Goal: Task Accomplishment & Management: Manage account settings

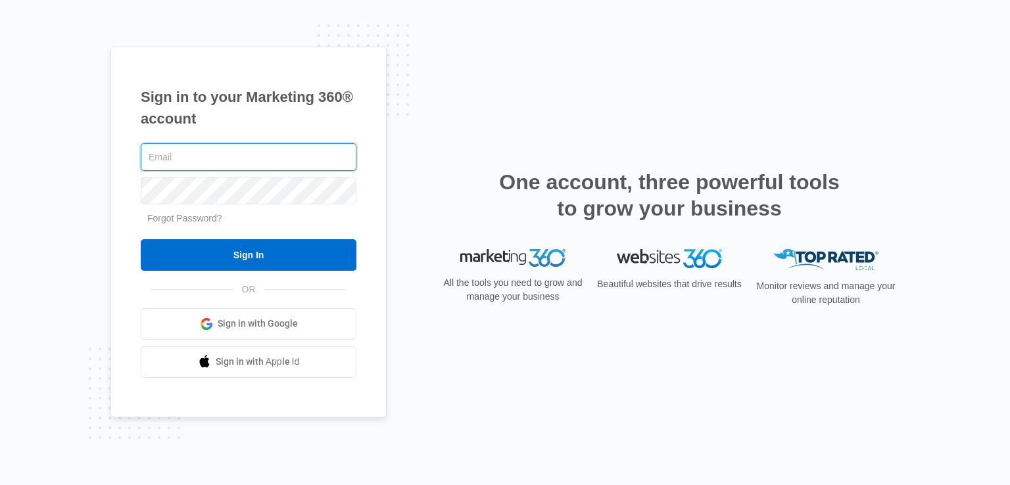
click at [205, 163] on input "text" at bounding box center [249, 157] width 216 height 28
paste input "straightshooterplumbinghayden@gmail.com:zZNWt1UDzZNWt1UD!"
click at [303, 159] on input "straightshooterplumbinghayden@gmail.com:zZNWt1UDzZNWt1UD!" at bounding box center [249, 157] width 216 height 28
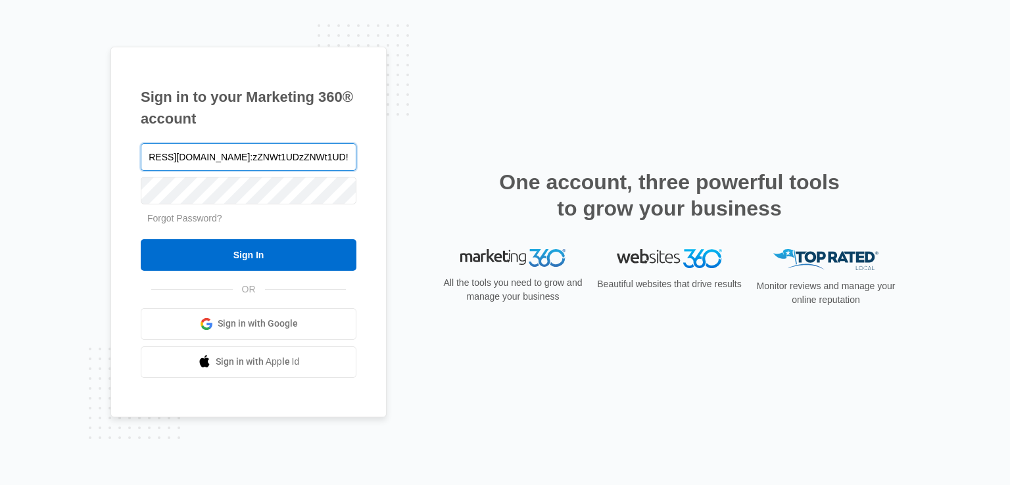
click at [354, 153] on input "straightshooterplumbinghayden@gmail.com:zZNWt1UDzZNWt1UD!" at bounding box center [249, 157] width 216 height 28
type input "straightshooterplumbinghayden@gmail.com"
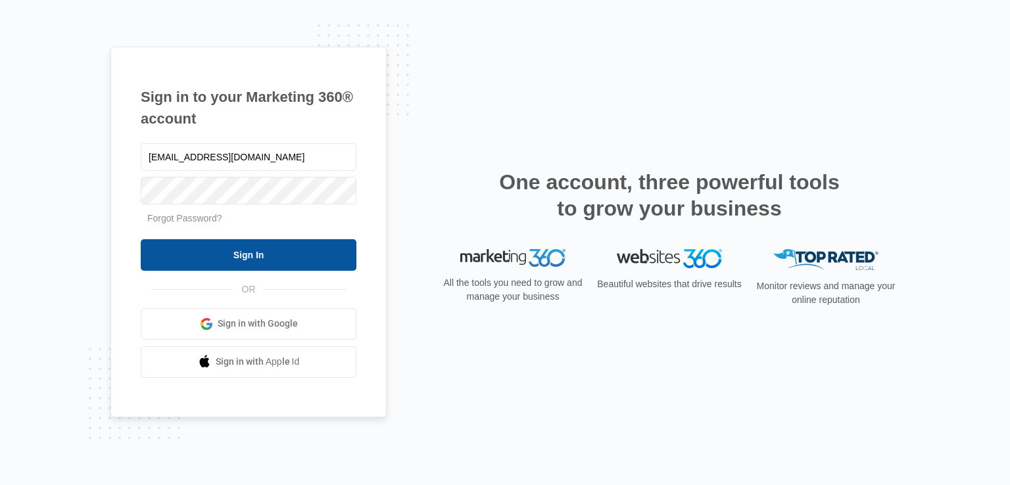
click at [287, 264] on input "Sign In" at bounding box center [249, 255] width 216 height 32
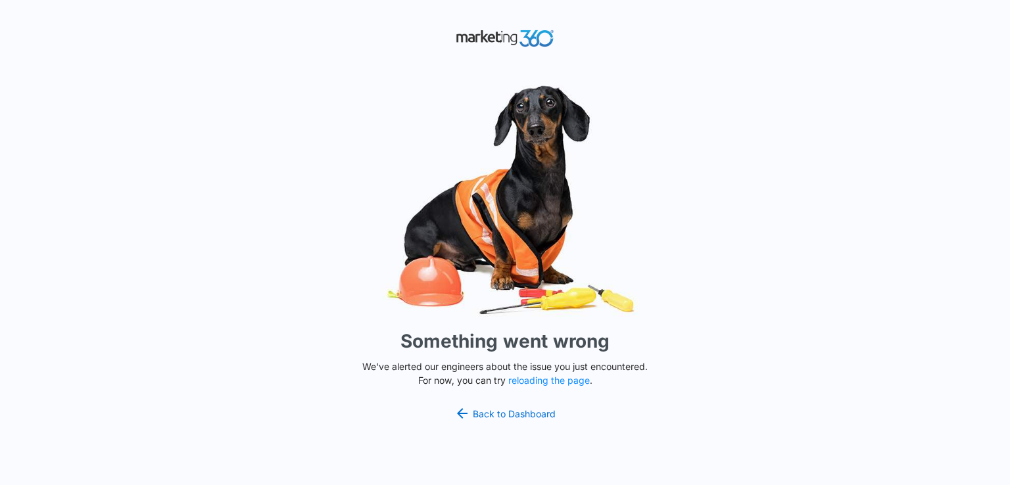
click at [553, 333] on h1 "Something went wrong" at bounding box center [505, 342] width 209 height 28
click at [614, 424] on div "Something went wrong We've alerted our engineers about the issue you just encou…" at bounding box center [505, 242] width 1010 height 485
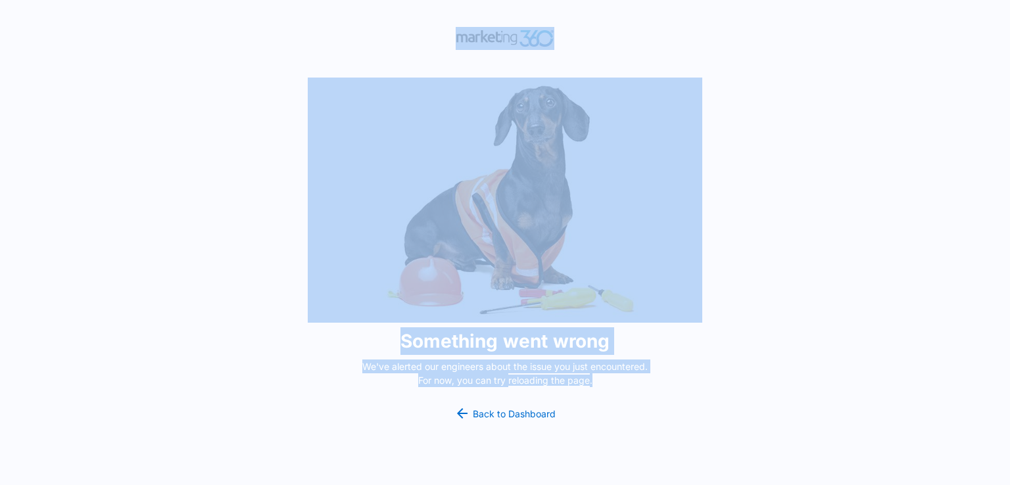
drag, startPoint x: 658, startPoint y: 423, endPoint x: 321, endPoint y: 330, distance: 349.5
click at [321, 330] on div "Something went wrong We've alerted our engineers about the issue you just encou…" at bounding box center [505, 242] width 1010 height 485
copy div "Something went wrong We've alerted our engineers about the issue you just encou…"
click at [551, 410] on link "Back to Dashboard" at bounding box center [505, 414] width 101 height 16
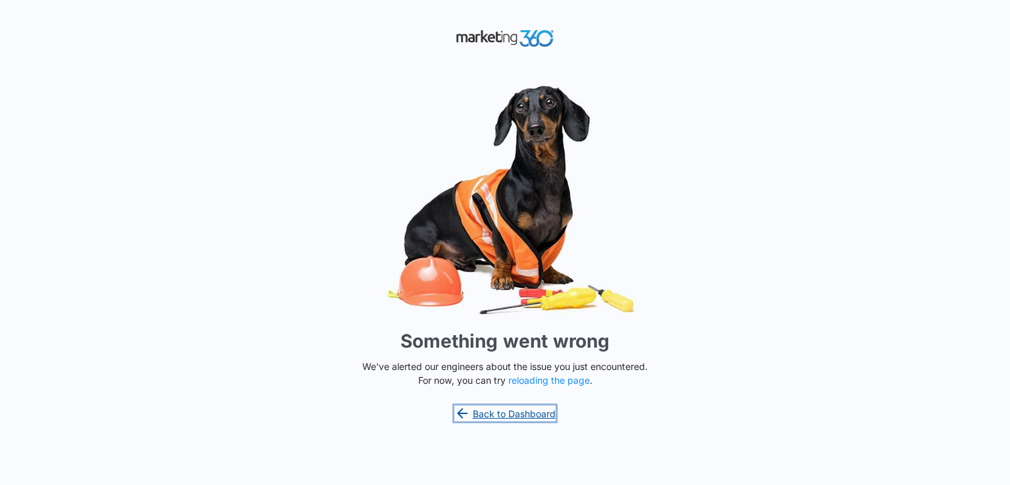
click at [537, 414] on link "Back to Dashboard" at bounding box center [505, 414] width 101 height 16
click at [566, 378] on button "reloading the page" at bounding box center [549, 381] width 82 height 11
click at [574, 381] on button "reloading the page" at bounding box center [549, 381] width 82 height 11
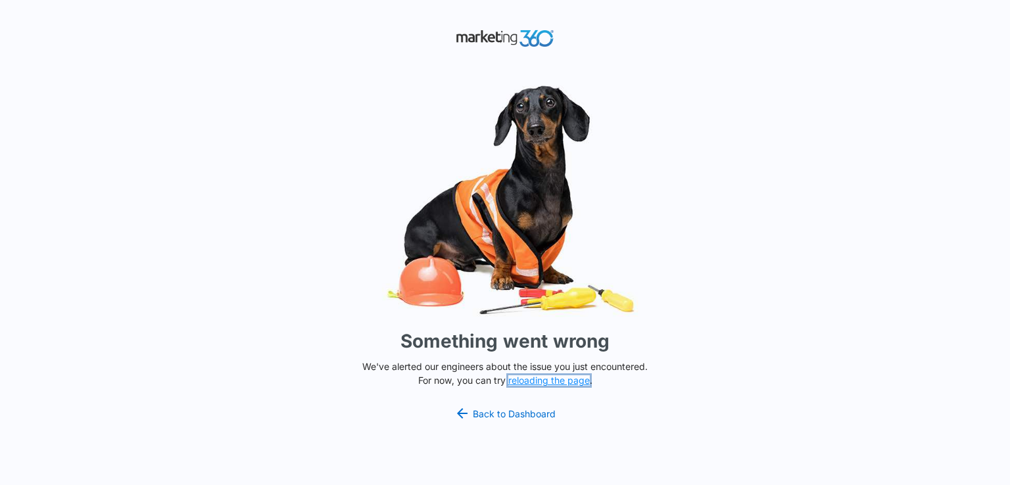
click at [574, 381] on button "reloading the page" at bounding box center [549, 381] width 82 height 11
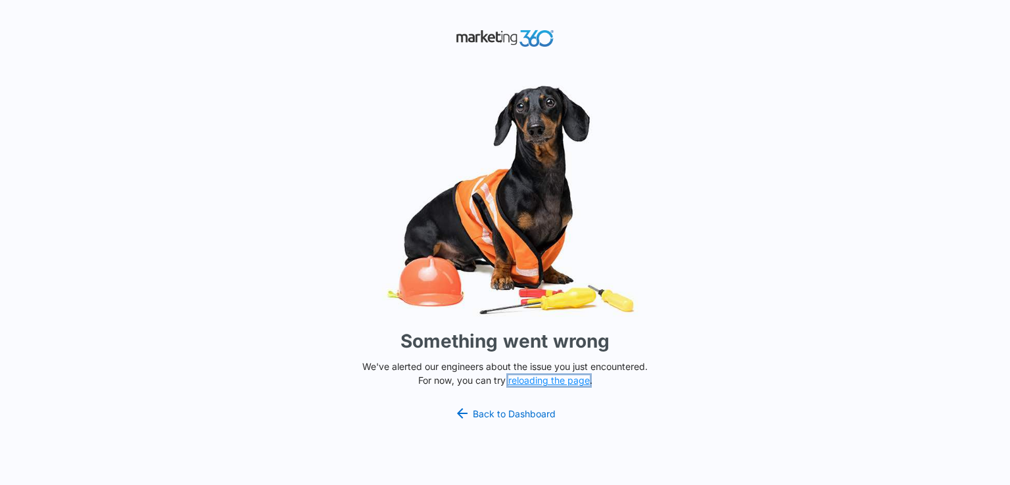
click at [574, 381] on button "reloading the page" at bounding box center [549, 381] width 82 height 11
